Goal: Find specific page/section: Find specific page/section

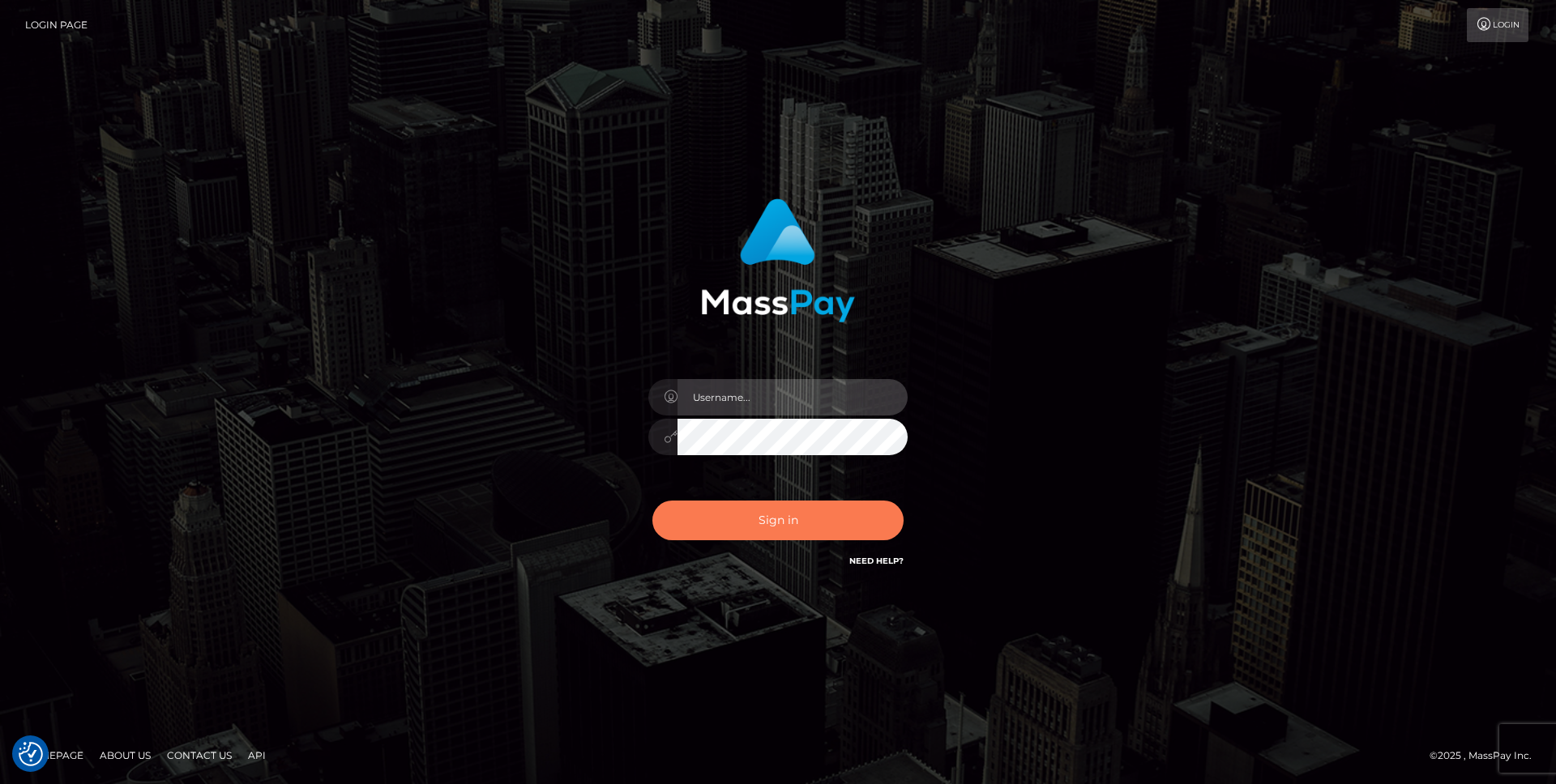
type input "Jordan Yallen"
click at [767, 520] on button "Sign in" at bounding box center [778, 520] width 251 height 40
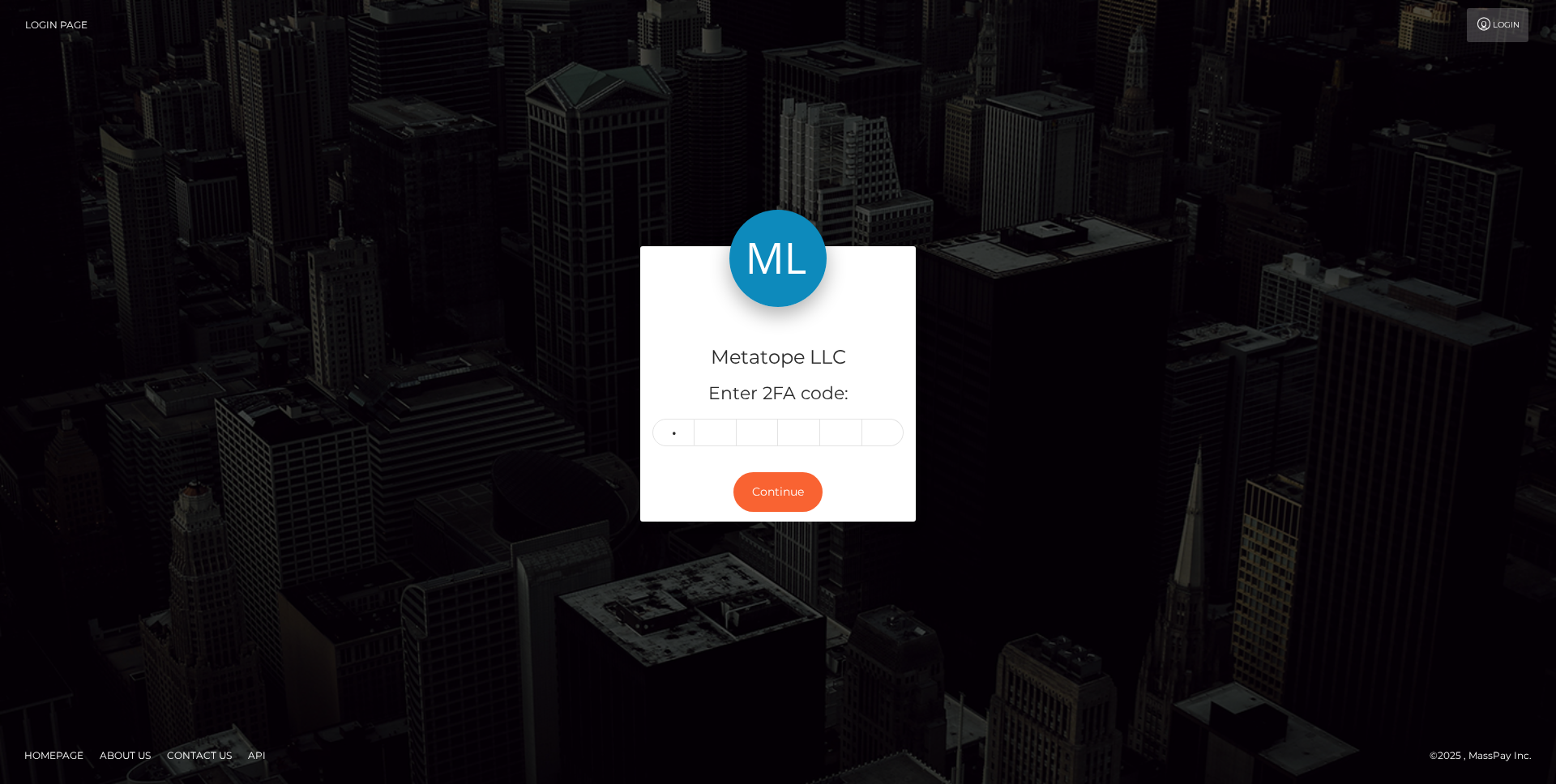
type input "0"
type input "8"
type input "7"
type input "8"
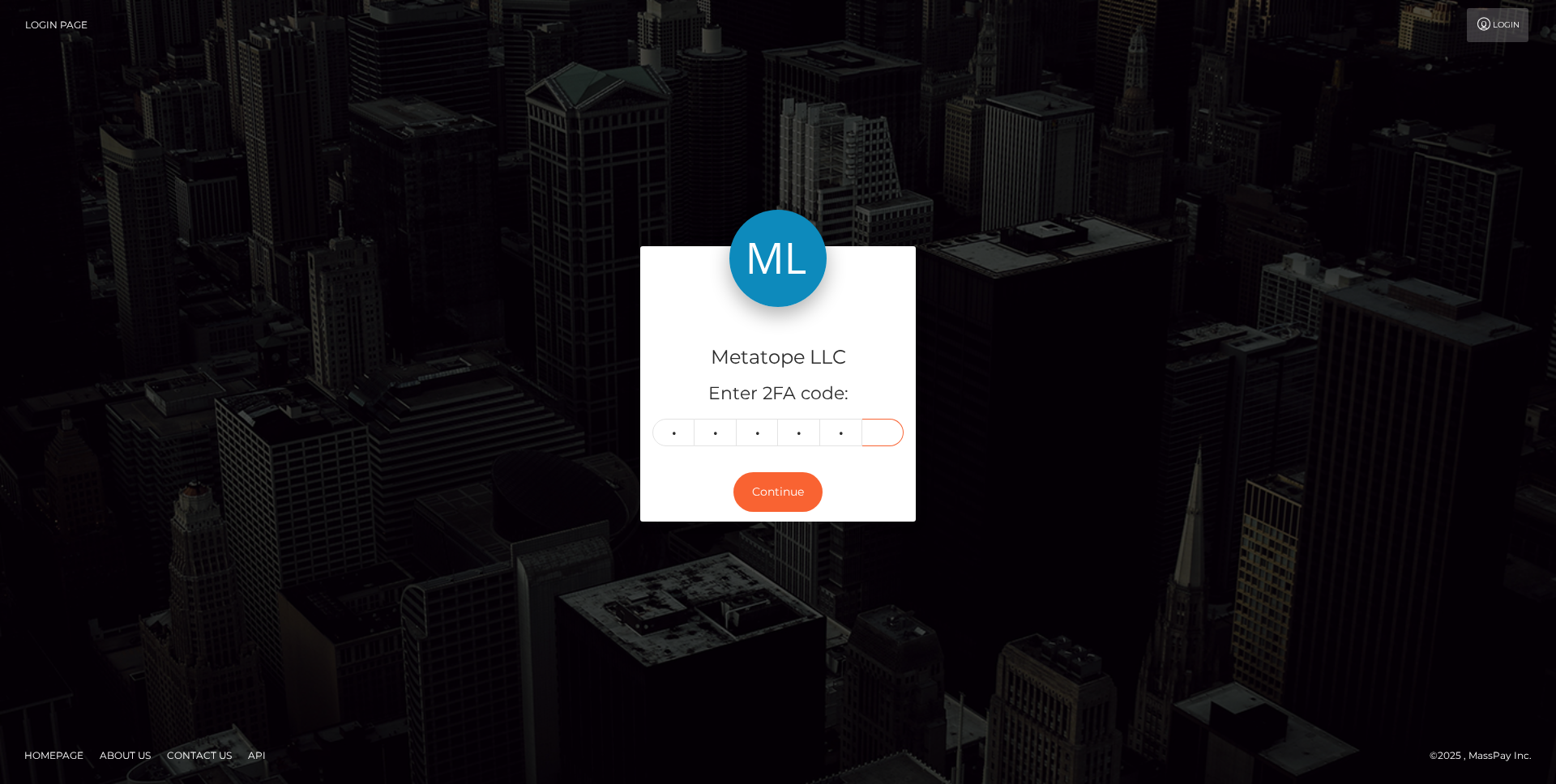
type input "5"
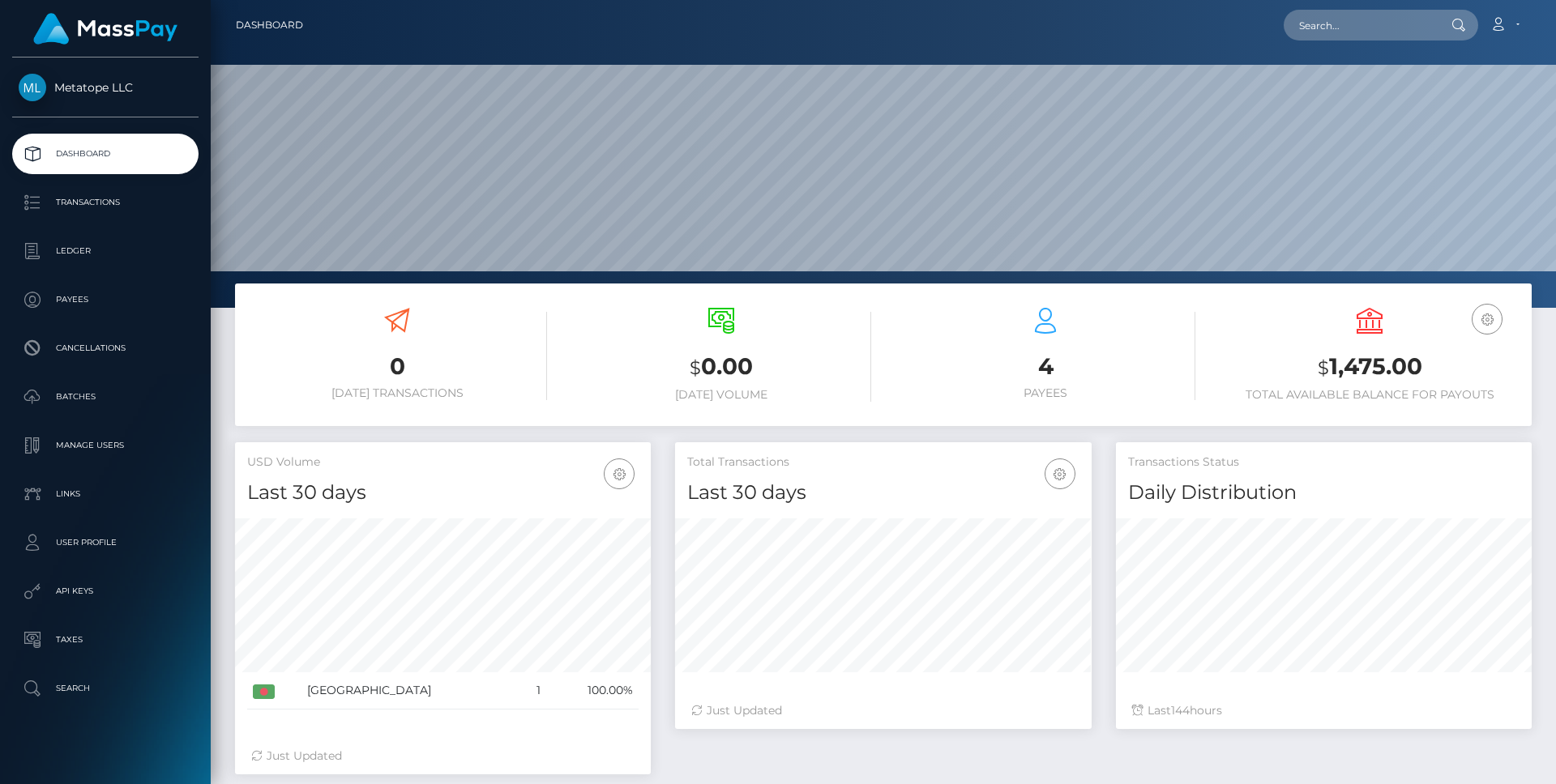
scroll to position [287, 417]
click at [85, 399] on p "Batches" at bounding box center [105, 396] width 173 height 24
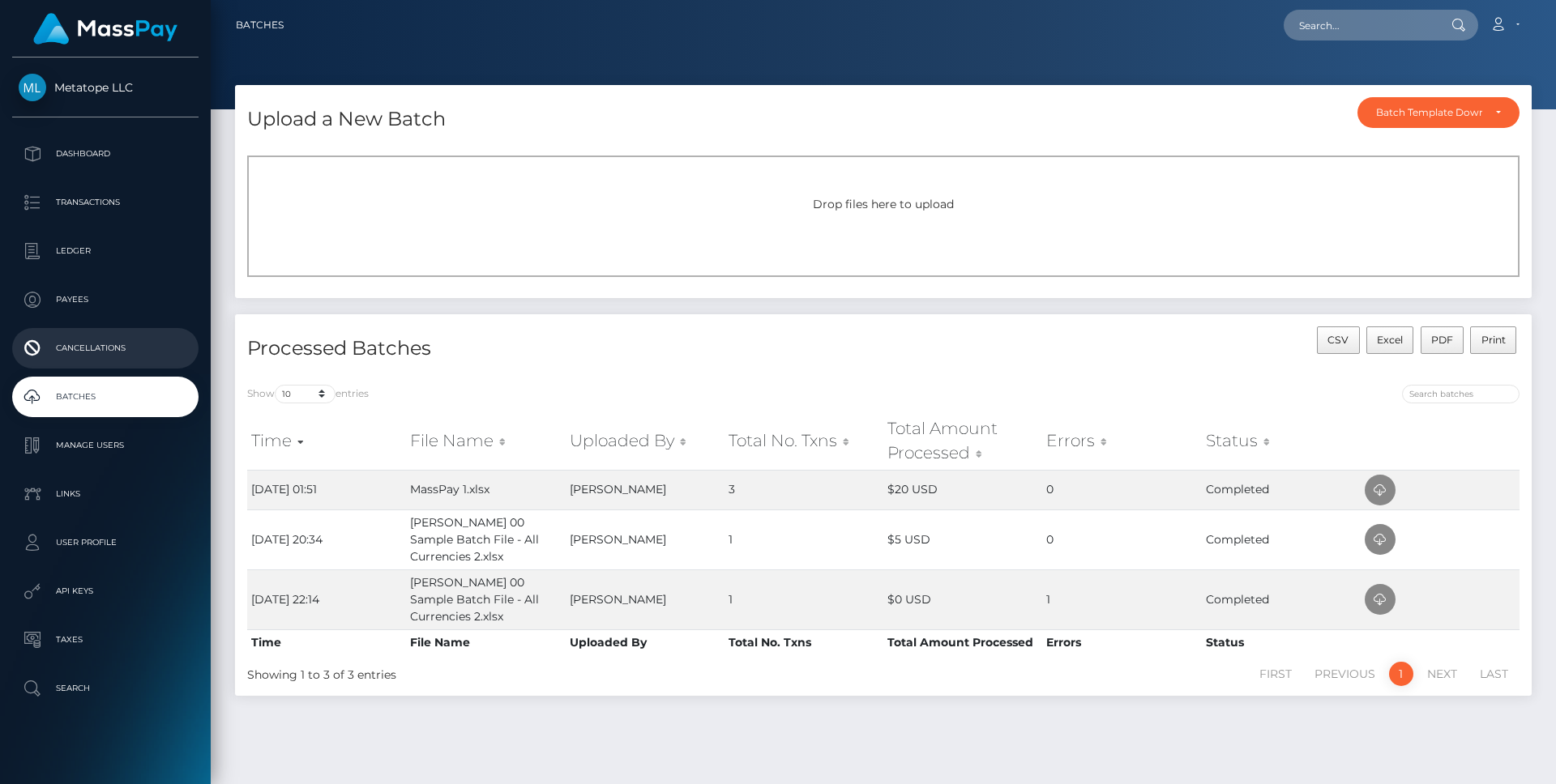
click at [99, 349] on p "Cancellations" at bounding box center [105, 348] width 173 height 24
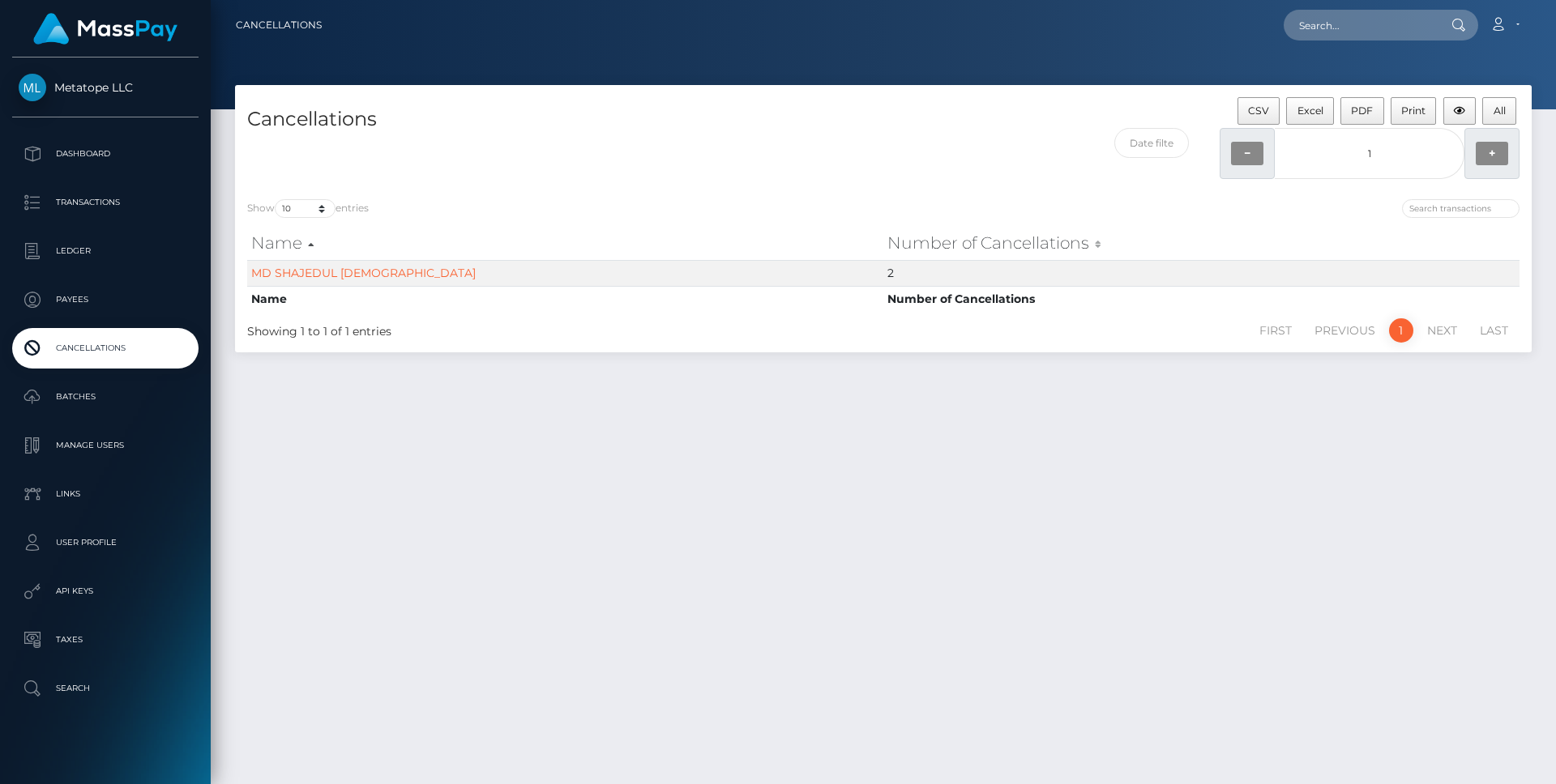
click at [461, 453] on div "Cancellations CSV Excel PDF Print All 1 − 1 + Show 10 25 50 100 250 500 1,000 e…" at bounding box center [883, 427] width 1346 height 684
click at [347, 274] on link "MD SHAJEDUL [DEMOGRAPHIC_DATA]" at bounding box center [363, 272] width 225 height 14
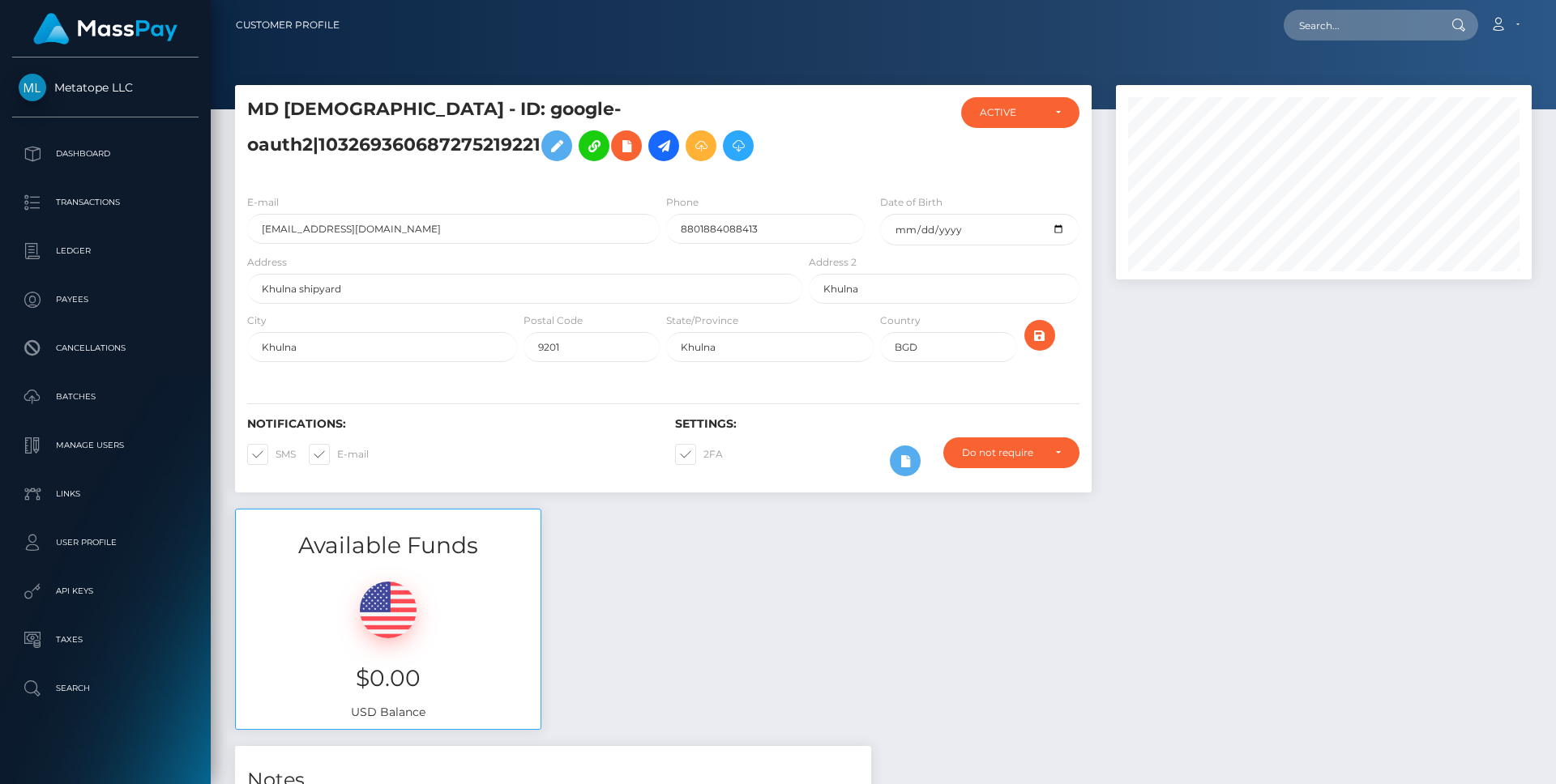
scroll to position [194, 417]
click at [635, 617] on div "Available Funds $0.00 USD Balance" at bounding box center [883, 628] width 1321 height 238
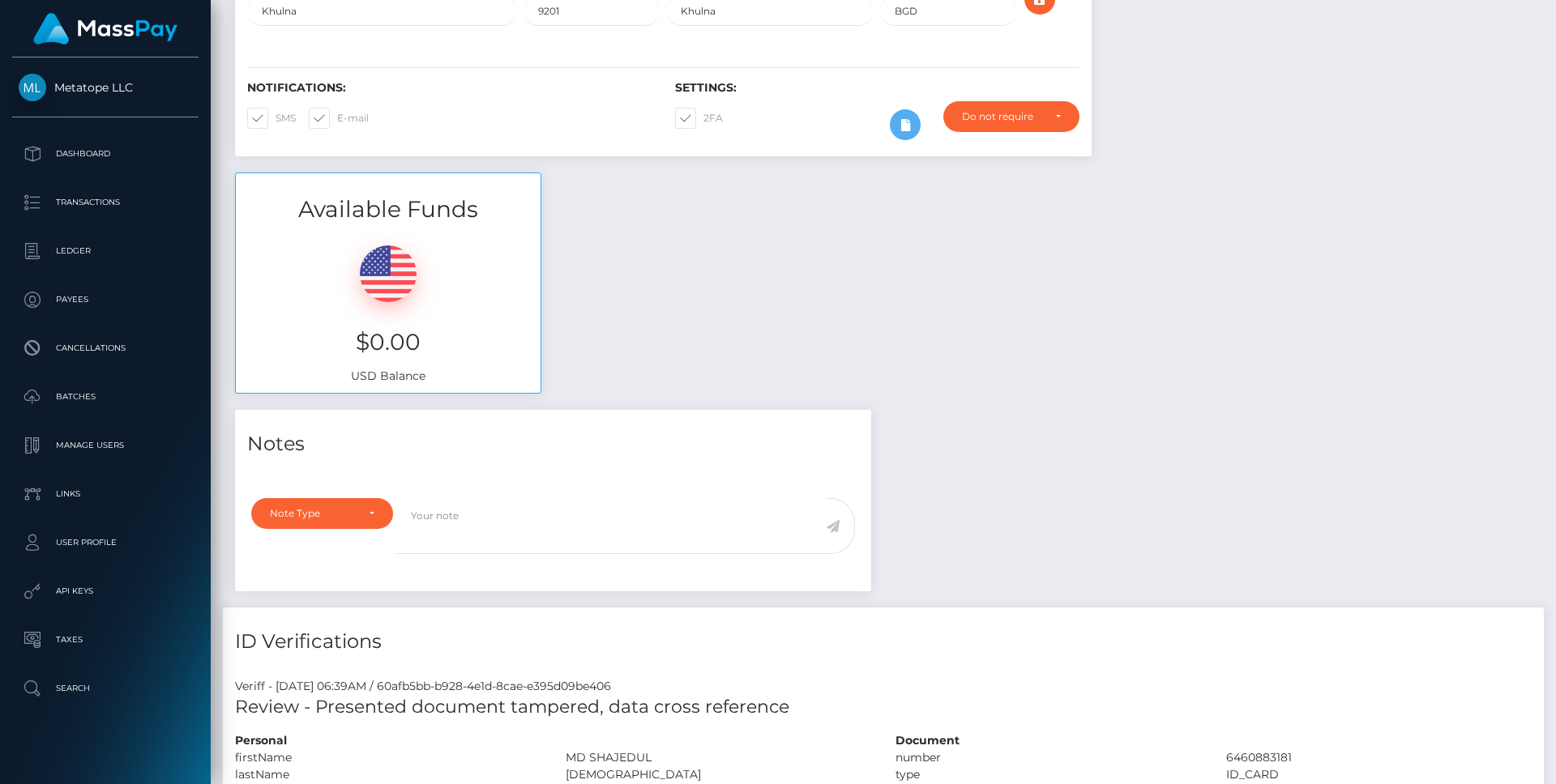
scroll to position [0, 0]
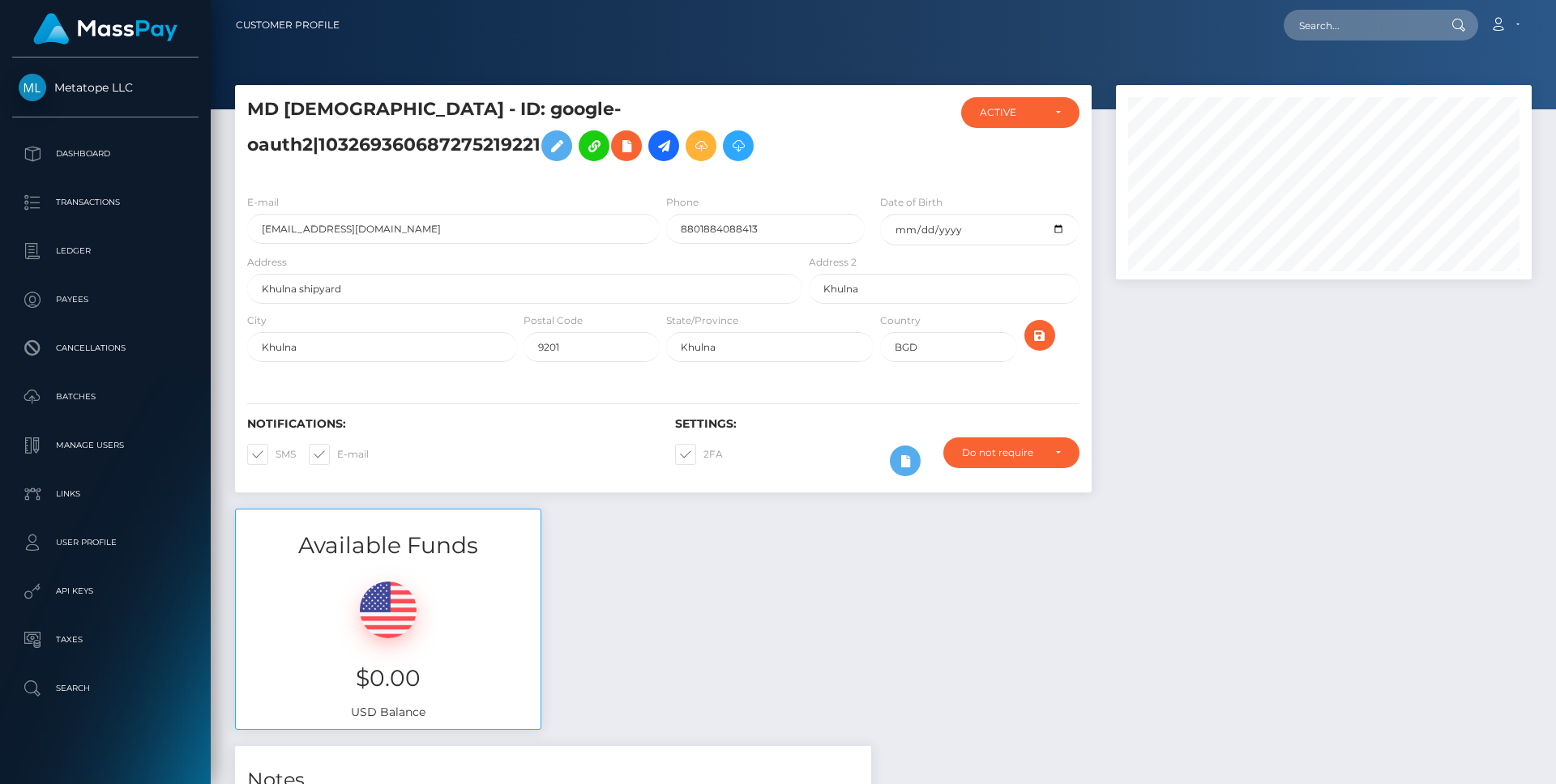
click at [620, 592] on div "Available Funds $0.00 USD Balance" at bounding box center [883, 628] width 1321 height 238
click at [82, 408] on p "Batches" at bounding box center [105, 396] width 173 height 24
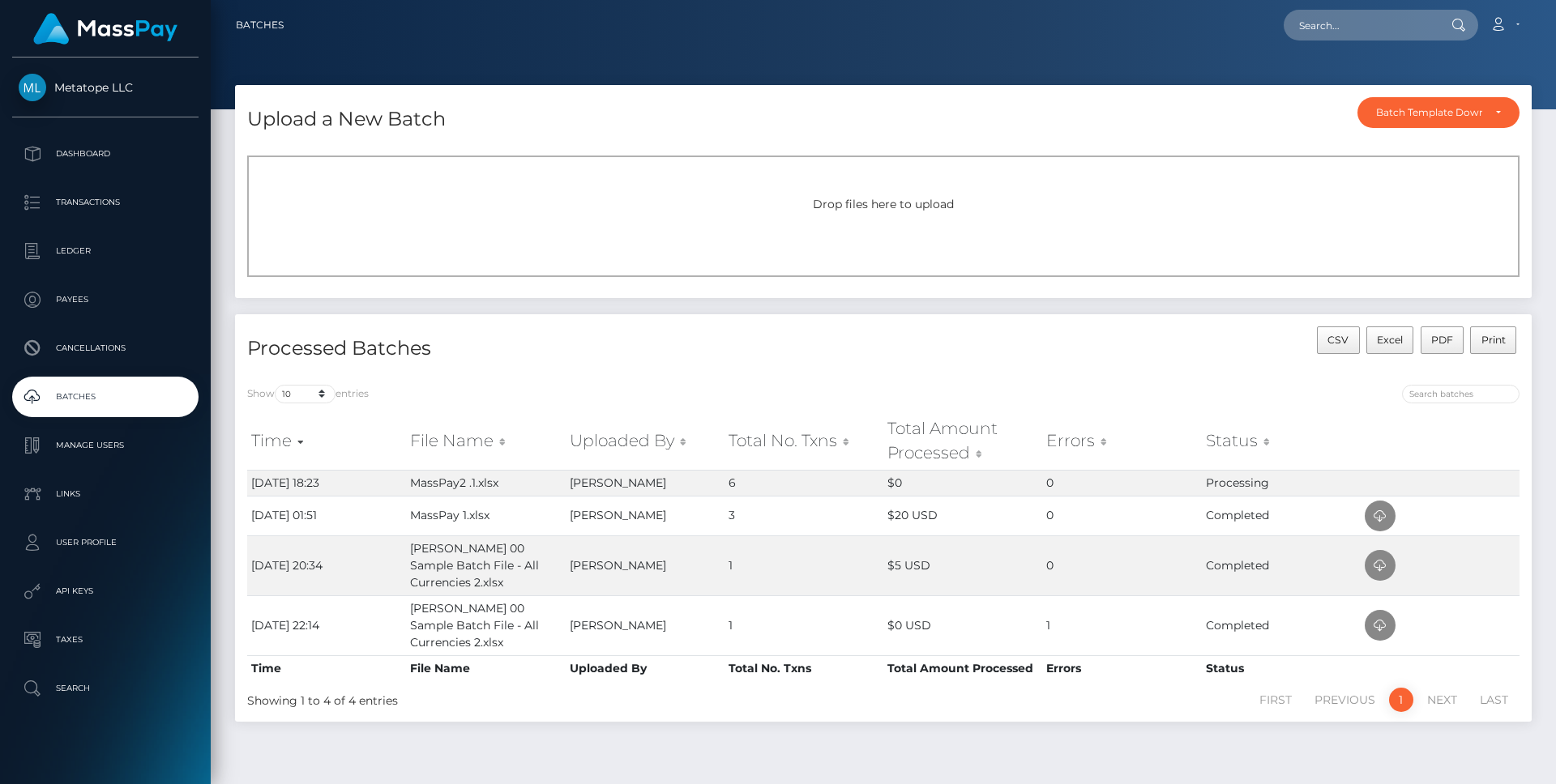
scroll to position [42, 0]
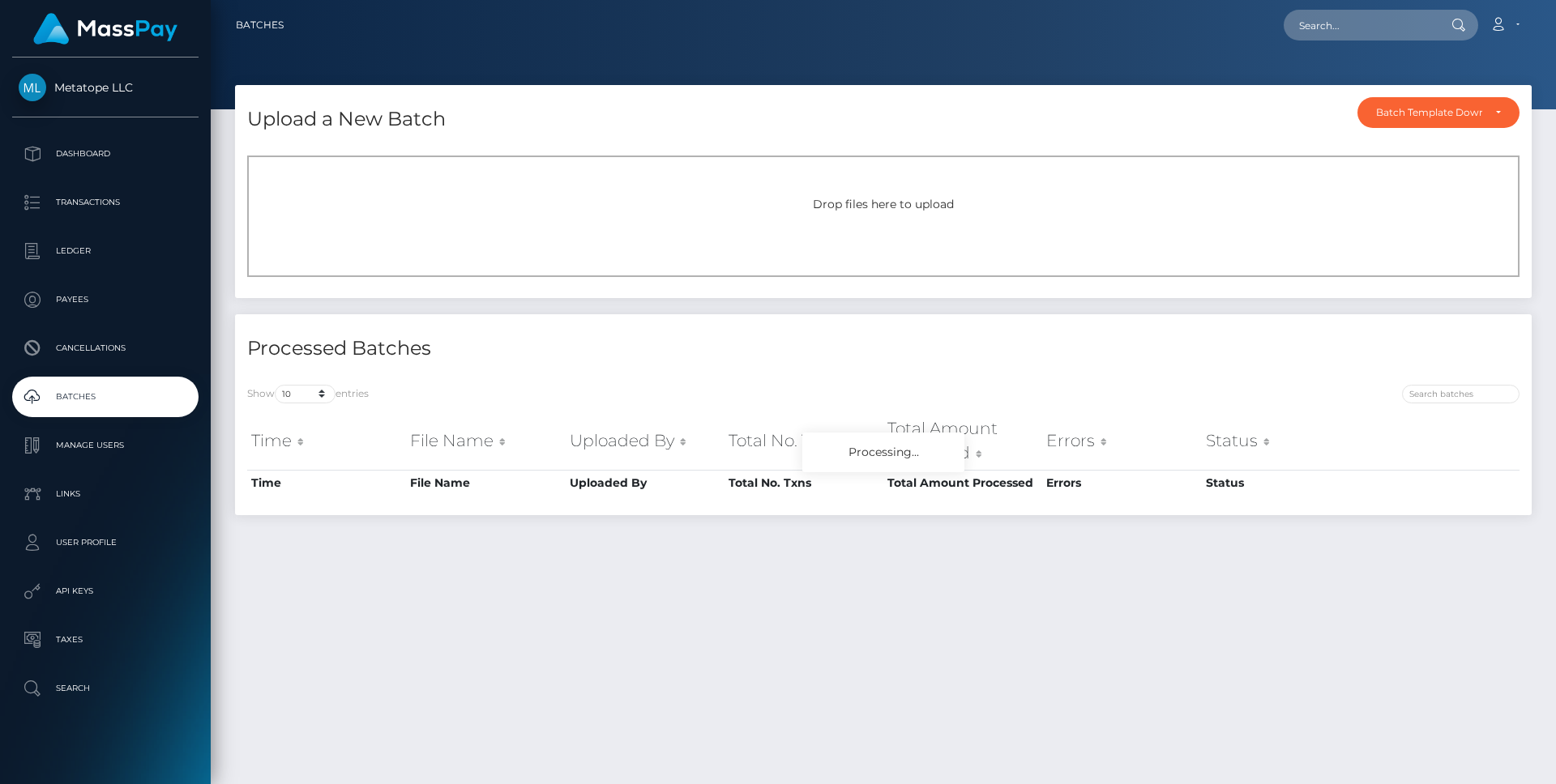
scroll to position [33, 0]
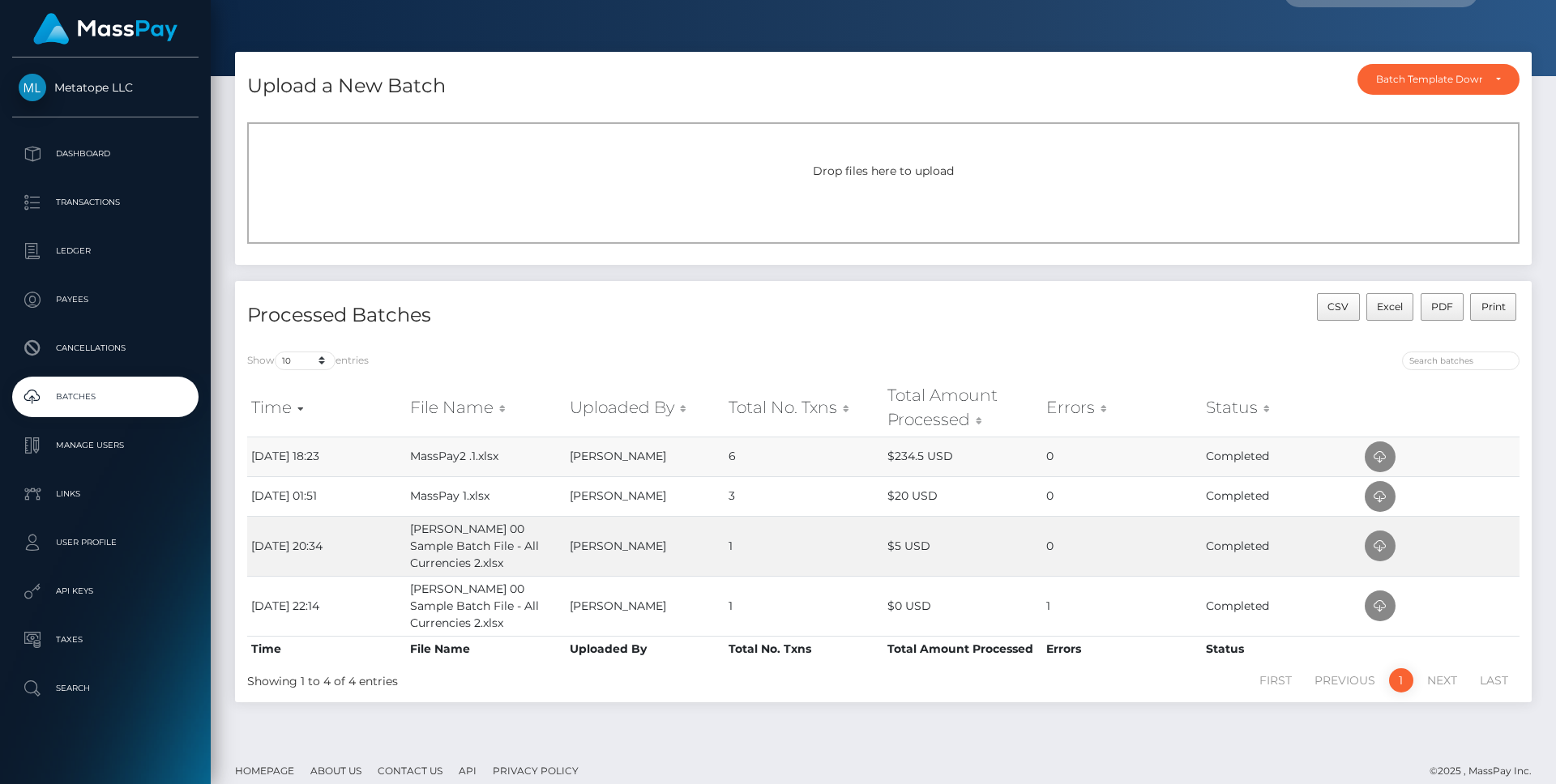
click at [482, 461] on td "MassPay2 .1.xlsx" at bounding box center [485, 456] width 159 height 40
click at [931, 458] on td "$234.5 USD" at bounding box center [963, 456] width 159 height 40
click at [65, 292] on p "Payees" at bounding box center [105, 299] width 173 height 24
